Goal: Transaction & Acquisition: Book appointment/travel/reservation

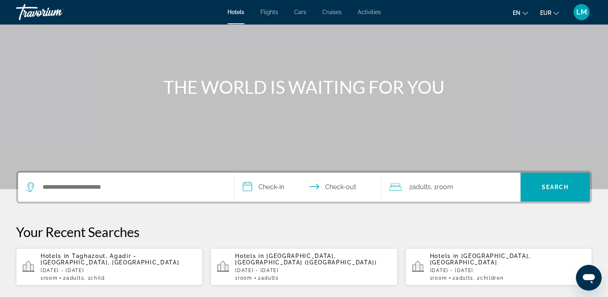
scroll to position [161, 0]
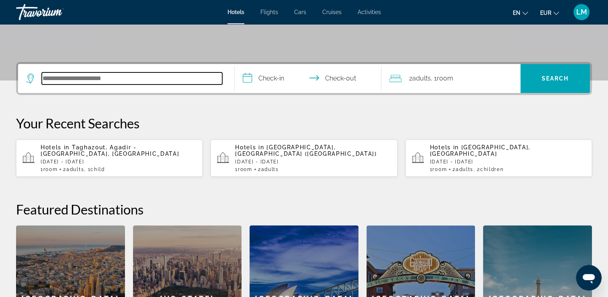
click at [119, 77] on input "Search hotel destination" at bounding box center [132, 78] width 180 height 12
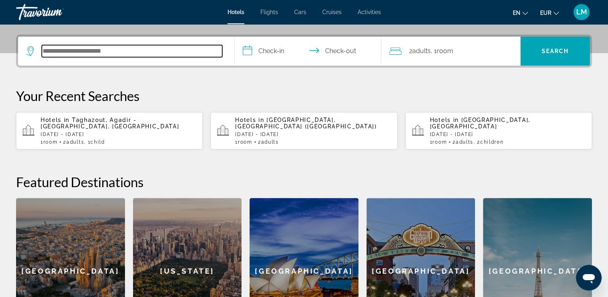
scroll to position [196, 0]
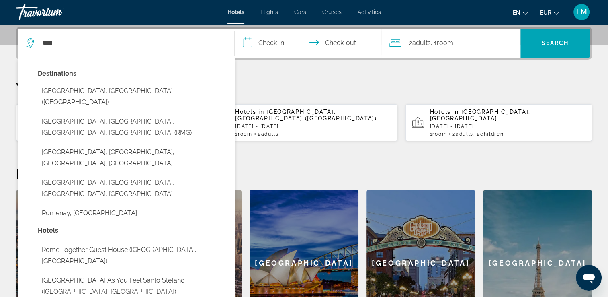
click at [124, 89] on button "[GEOGRAPHIC_DATA], [GEOGRAPHIC_DATA] ([GEOGRAPHIC_DATA])" at bounding box center [132, 96] width 189 height 27
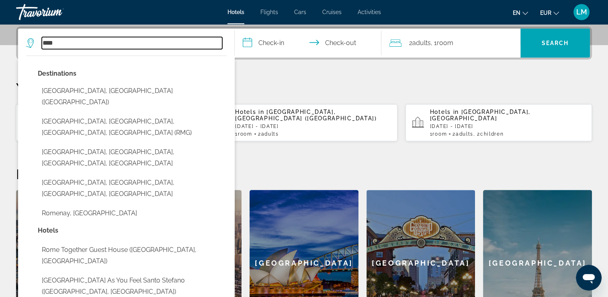
type input "**********"
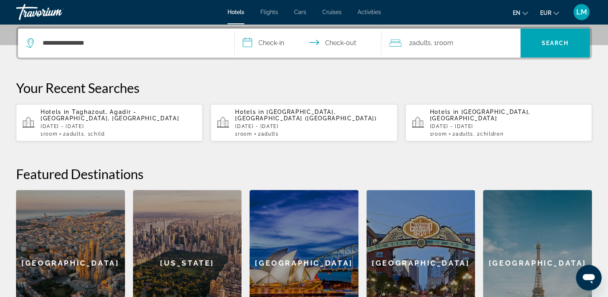
click at [266, 54] on input "**********" at bounding box center [310, 44] width 150 height 31
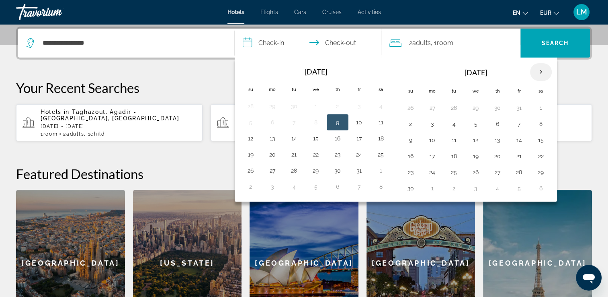
click at [539, 75] on th "Next month" at bounding box center [541, 72] width 22 height 18
click at [545, 156] on td "27" at bounding box center [541, 156] width 22 height 16
drag, startPoint x: 542, startPoint y: 155, endPoint x: 523, endPoint y: 160, distance: 19.1
click at [542, 155] on button "27" at bounding box center [541, 155] width 13 height 11
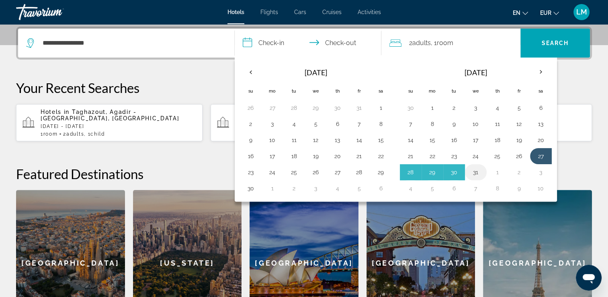
click at [473, 174] on button "31" at bounding box center [475, 171] width 13 height 11
type input "**********"
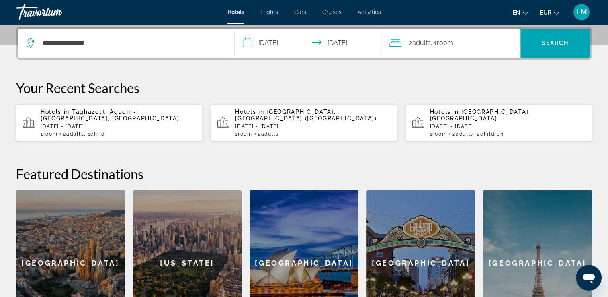
click at [452, 45] on span "Room" at bounding box center [444, 43] width 16 height 8
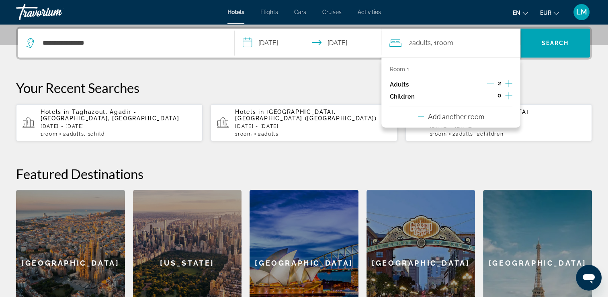
click at [508, 94] on icon "Increment children" at bounding box center [508, 96] width 7 height 10
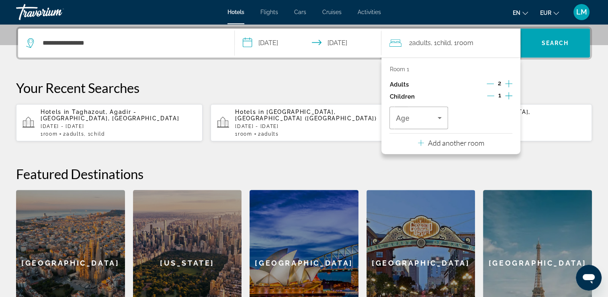
click at [508, 94] on icon "Increment children" at bounding box center [508, 96] width 7 height 10
click at [431, 115] on span "Travelers: 2 adults, 2 children" at bounding box center [416, 118] width 41 height 10
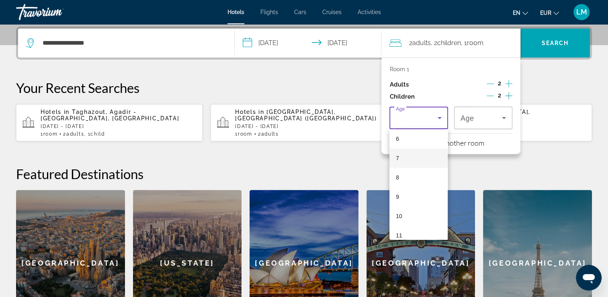
scroll to position [121, 0]
drag, startPoint x: 414, startPoint y: 213, endPoint x: 415, endPoint y: 209, distance: 4.2
click at [414, 211] on mat-option "10" at bounding box center [418, 214] width 58 height 19
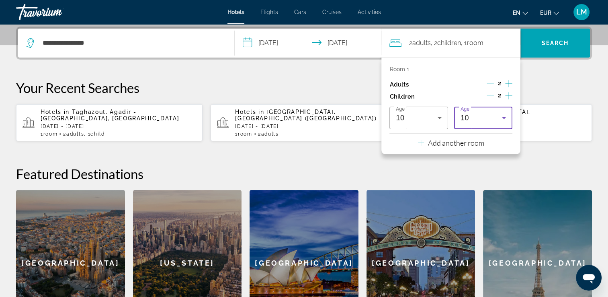
click at [476, 119] on div "10" at bounding box center [481, 118] width 41 height 10
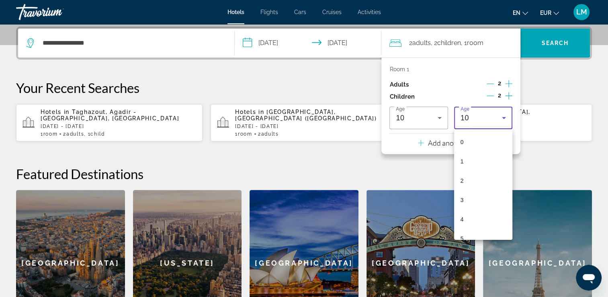
scroll to position [104, 0]
drag, startPoint x: 479, startPoint y: 227, endPoint x: 488, endPoint y: 203, distance: 25.4
click at [479, 226] on mat-option "10" at bounding box center [483, 230] width 58 height 19
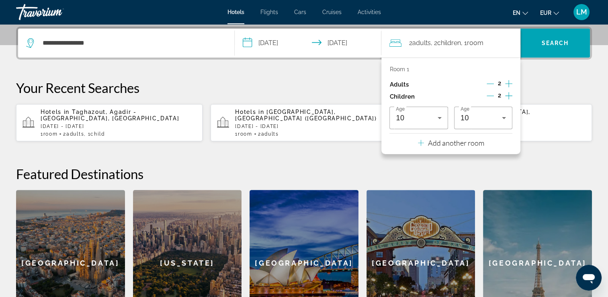
click at [550, 75] on div "**********" at bounding box center [304, 181] width 608 height 309
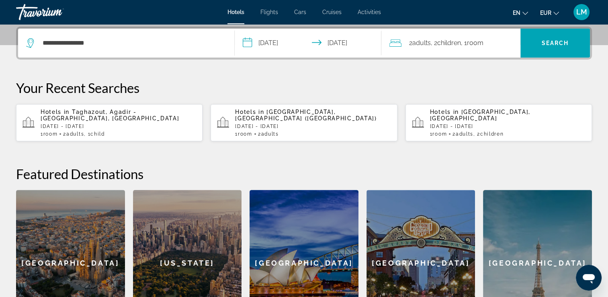
click at [475, 45] on span "Room" at bounding box center [475, 43] width 16 height 8
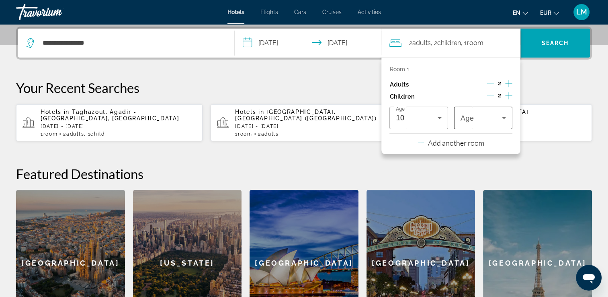
click at [487, 121] on div "Travelers: 2 adults, 2 children" at bounding box center [483, 118] width 45 height 23
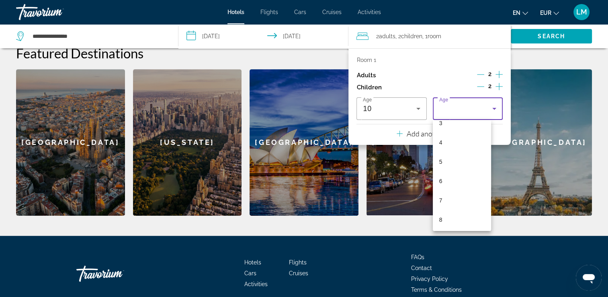
scroll to position [161, 0]
drag, startPoint x: 460, startPoint y: 168, endPoint x: 477, endPoint y: 149, distance: 25.1
click at [460, 167] on mat-option "10" at bounding box center [462, 165] width 58 height 19
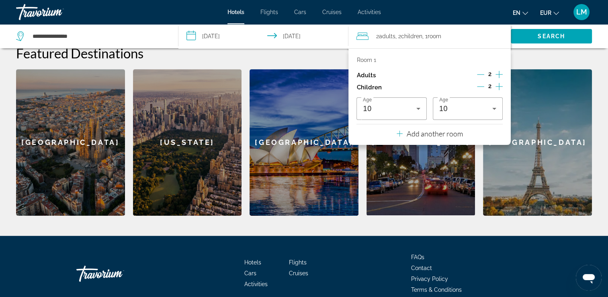
click at [528, 54] on h2 "Featured Destinations" at bounding box center [304, 53] width 576 height 16
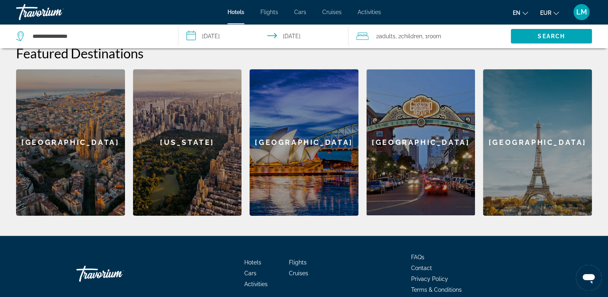
click at [439, 34] on span "Room" at bounding box center [434, 36] width 14 height 6
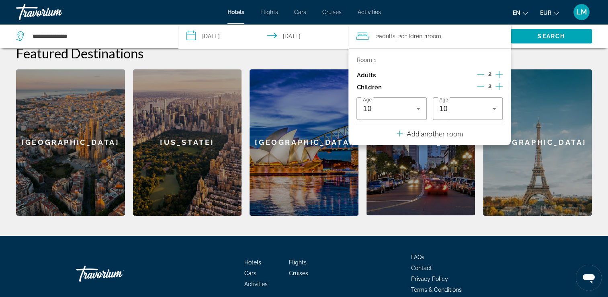
drag, startPoint x: 550, startPoint y: 57, endPoint x: 547, endPoint y: 51, distance: 6.5
click at [550, 57] on h2 "Featured Destinations" at bounding box center [304, 53] width 576 height 16
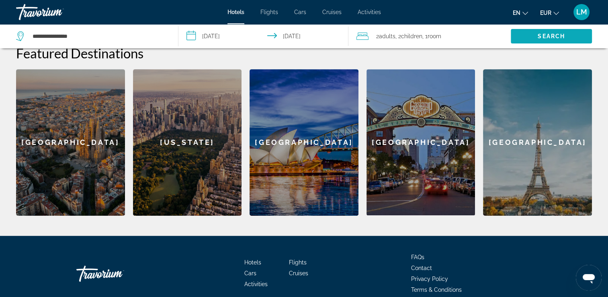
click at [547, 38] on span "Search" at bounding box center [551, 36] width 27 height 6
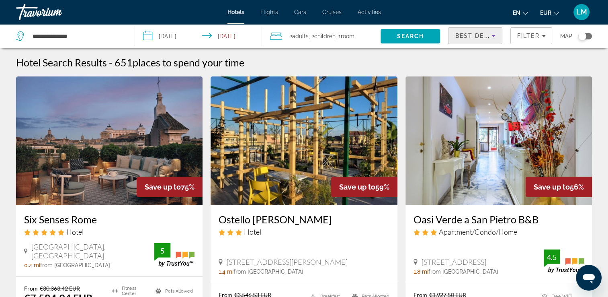
click at [490, 38] on icon "Sort by" at bounding box center [494, 36] width 10 height 10
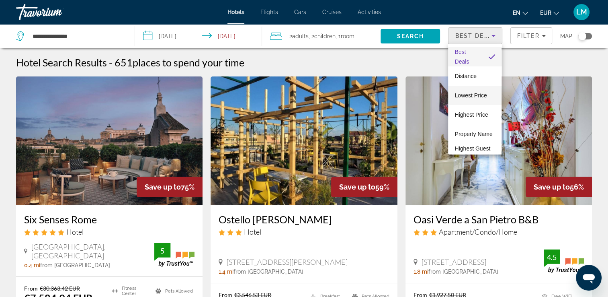
click at [469, 96] on span "Lowest Price" at bounding box center [471, 95] width 32 height 6
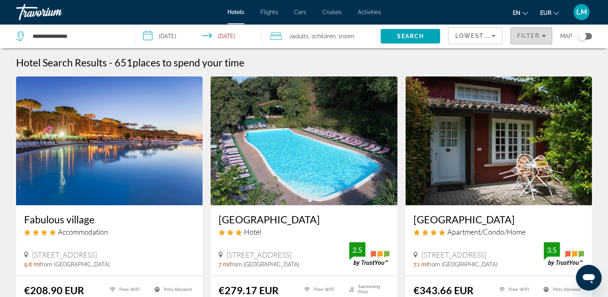
click at [517, 35] on span "Filter" at bounding box center [528, 36] width 23 height 6
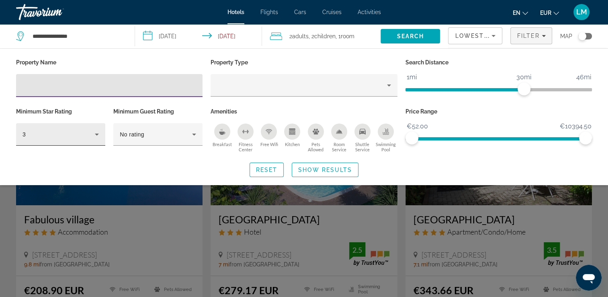
click at [79, 134] on div "3" at bounding box center [59, 134] width 72 height 10
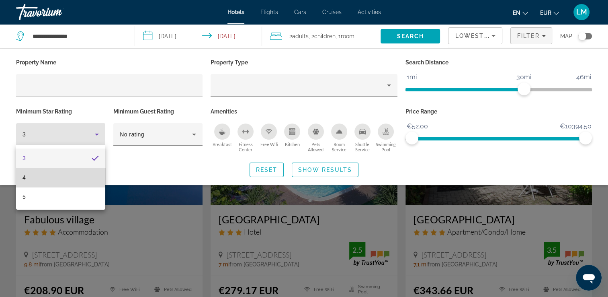
click at [50, 174] on mat-option "4" at bounding box center [60, 177] width 89 height 19
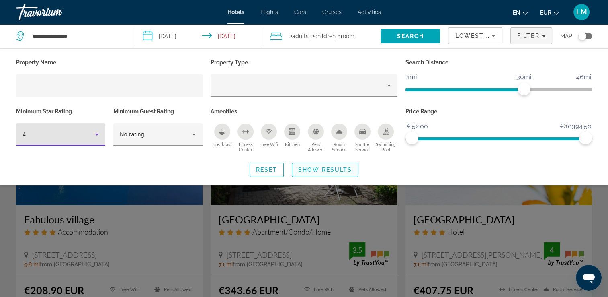
click at [311, 166] on span "Show Results" at bounding box center [325, 169] width 54 height 6
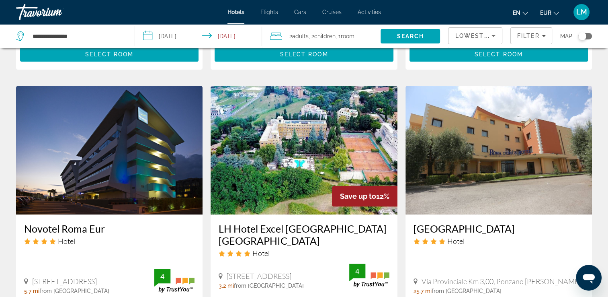
scroll to position [1105, 0]
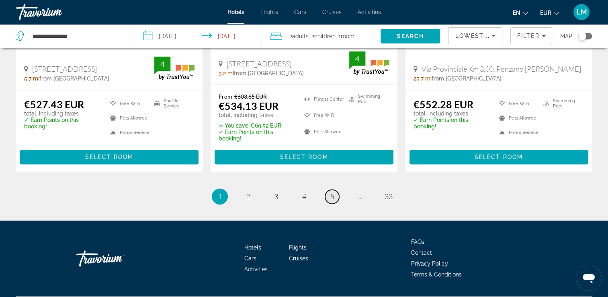
click at [334, 189] on link "page 5" at bounding box center [332, 196] width 14 height 14
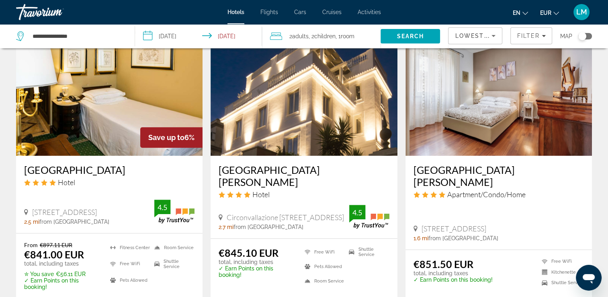
scroll to position [1111, 0]
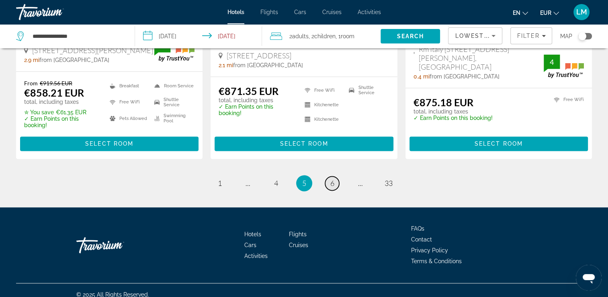
click at [332, 178] on span "6" at bounding box center [332, 182] width 4 height 9
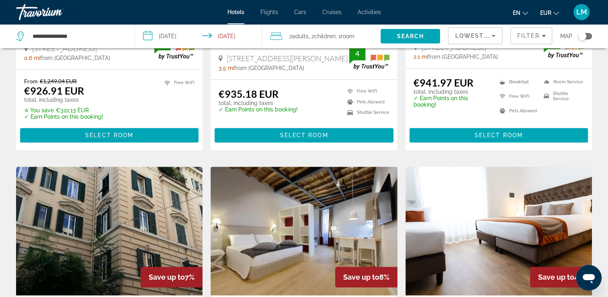
scroll to position [1081, 0]
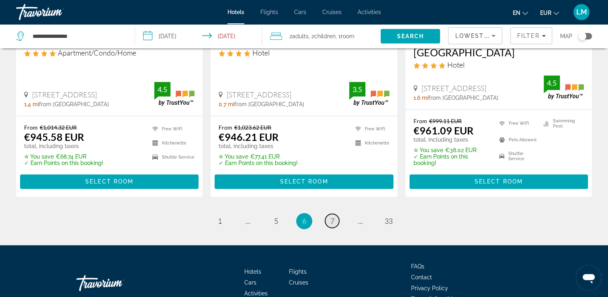
click at [327, 213] on link "page 7" at bounding box center [332, 220] width 14 height 14
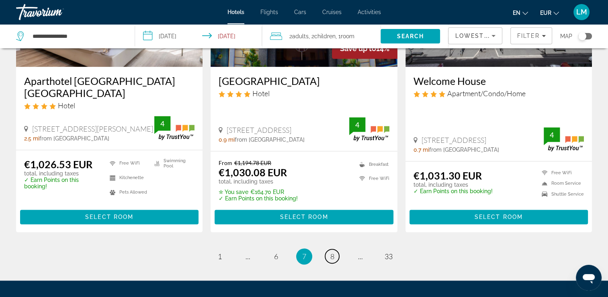
scroll to position [1042, 0]
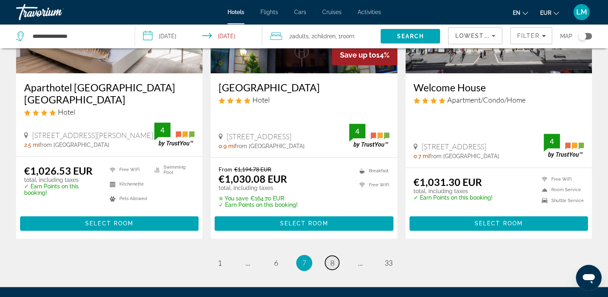
click at [332, 258] on span "8" at bounding box center [332, 262] width 4 height 9
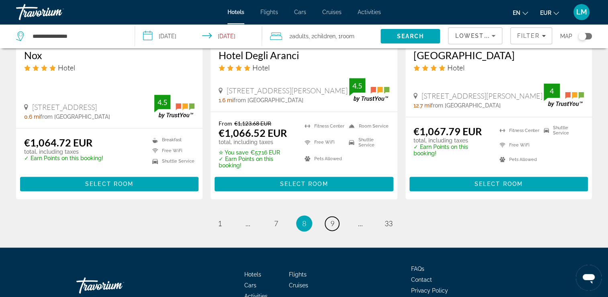
scroll to position [1057, 0]
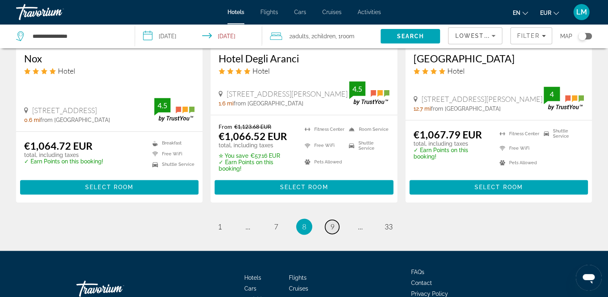
click at [330, 222] on span "9" at bounding box center [332, 226] width 4 height 9
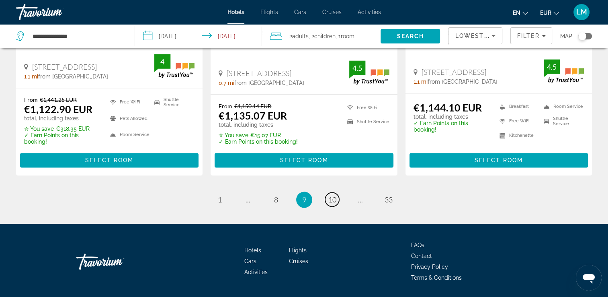
scroll to position [1091, 0]
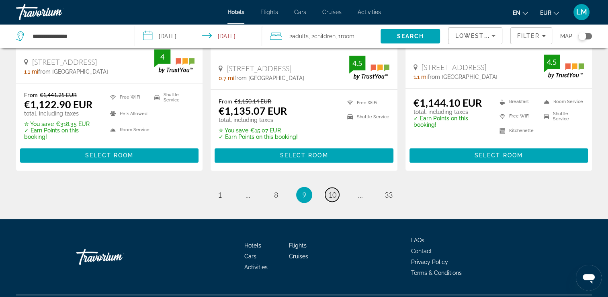
click at [332, 194] on span "10" at bounding box center [332, 194] width 8 height 9
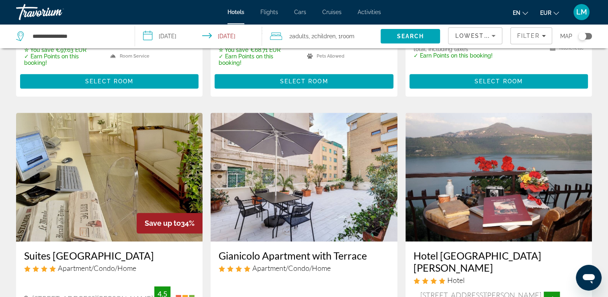
scroll to position [1045, 0]
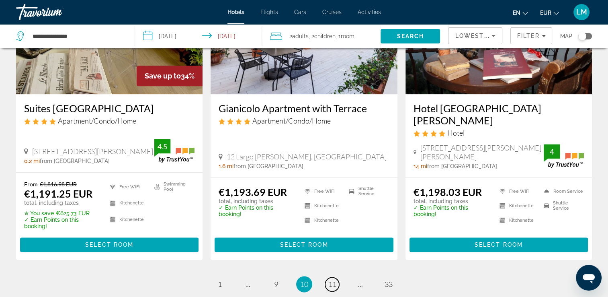
click at [335, 279] on span "11" at bounding box center [332, 283] width 8 height 9
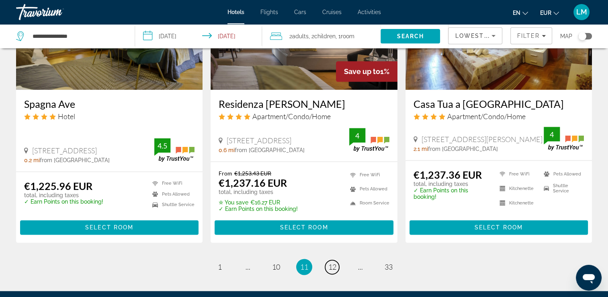
scroll to position [1104, 0]
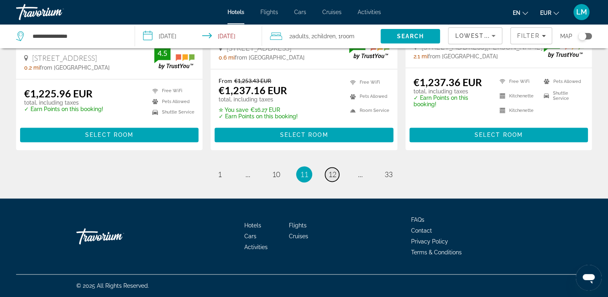
click at [326, 176] on link "page 12" at bounding box center [332, 174] width 14 height 14
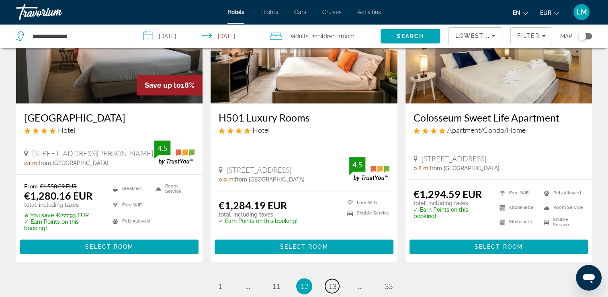
scroll to position [1103, 0]
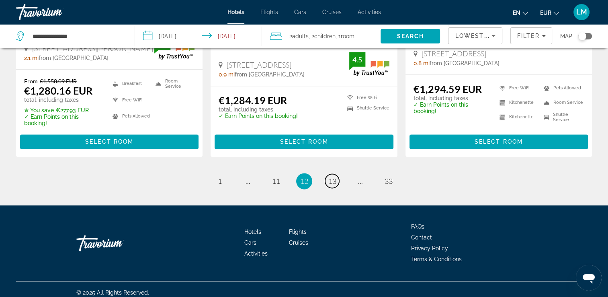
click at [326, 178] on link "page 13" at bounding box center [332, 181] width 14 height 14
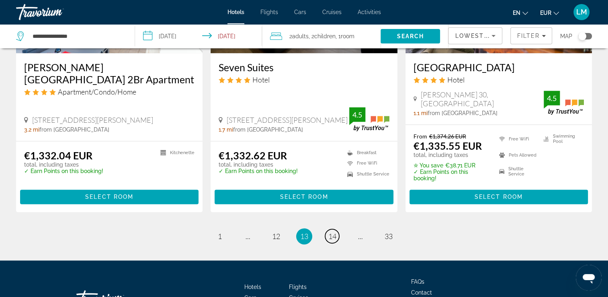
scroll to position [1127, 0]
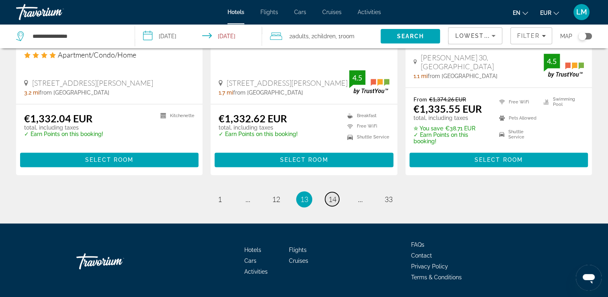
click at [331, 195] on span "14" at bounding box center [332, 199] width 8 height 9
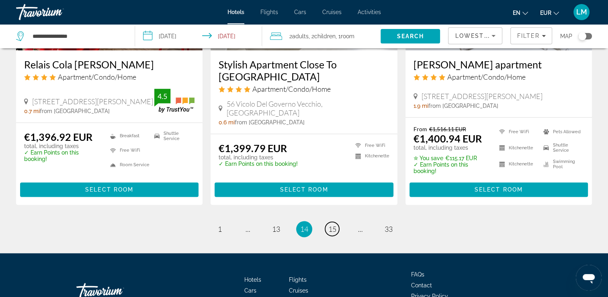
scroll to position [1100, 0]
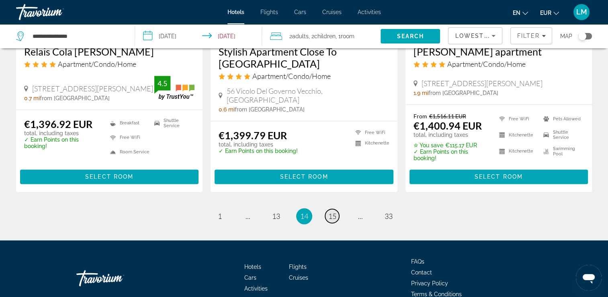
click at [334, 211] on span "15" at bounding box center [332, 215] width 8 height 9
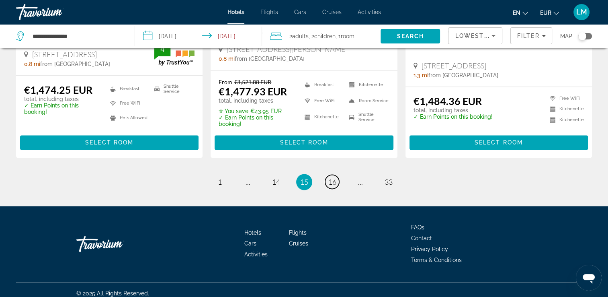
scroll to position [1109, 0]
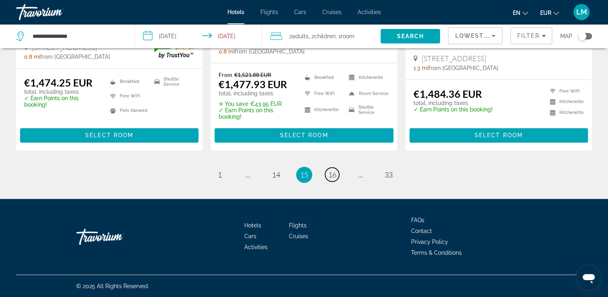
click at [332, 178] on span "16" at bounding box center [332, 174] width 8 height 9
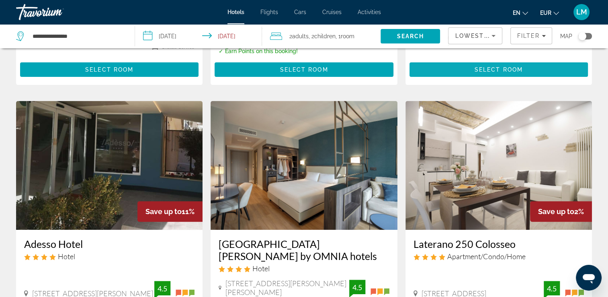
scroll to position [322, 0]
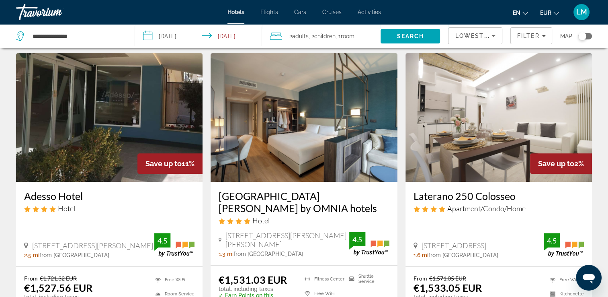
drag, startPoint x: 18, startPoint y: 197, endPoint x: 84, endPoint y: 200, distance: 66.0
click at [84, 200] on div "Adesso Hotel Hotel [STREET_ADDRESS][PERSON_NAME] 2.5 mi from [GEOGRAPHIC_DATA] …" at bounding box center [109, 224] width 186 height 84
drag, startPoint x: 84, startPoint y: 200, endPoint x: 74, endPoint y: 200, distance: 10.0
copy h3 "Adesso Hotel"
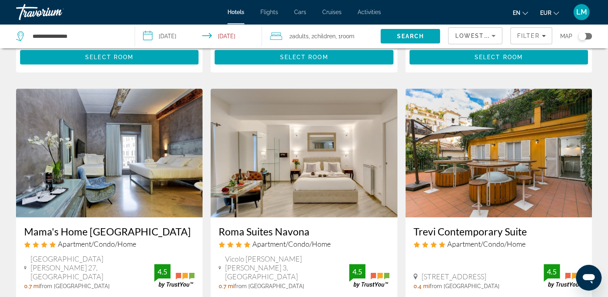
scroll to position [643, 0]
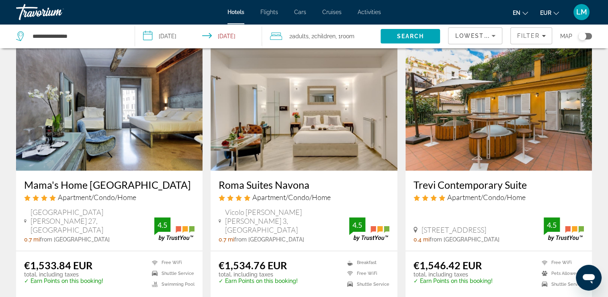
drag, startPoint x: 412, startPoint y: 171, endPoint x: 527, endPoint y: 174, distance: 115.4
click at [527, 174] on div "Trevi Contemporary Suite Apartment/Condo/Home [STREET_ADDRESS] 0.4 mi from [GEO…" at bounding box center [499, 210] width 186 height 80
copy h3 "Trevi Contemporary Suite"
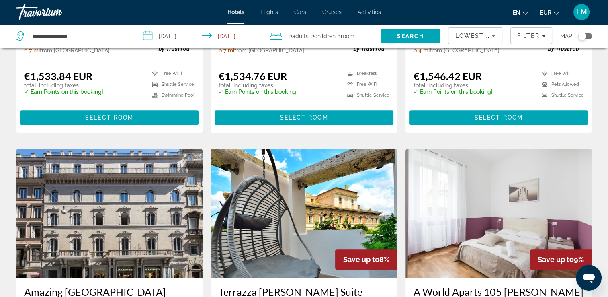
scroll to position [764, 0]
